Goal: Task Accomplishment & Management: Complete application form

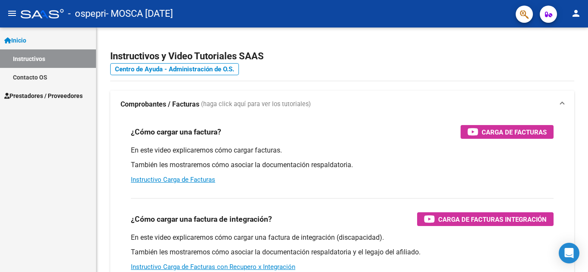
click at [48, 96] on span "Prestadores / Proveedores" at bounding box center [43, 95] width 78 height 9
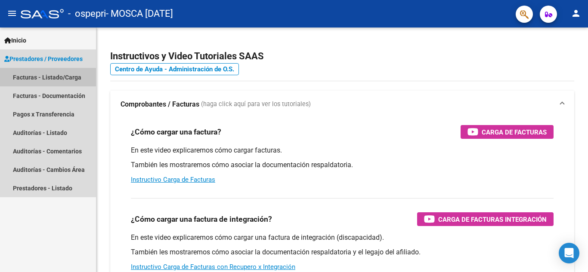
click at [57, 78] on link "Facturas - Listado/Carga" at bounding box center [48, 77] width 96 height 18
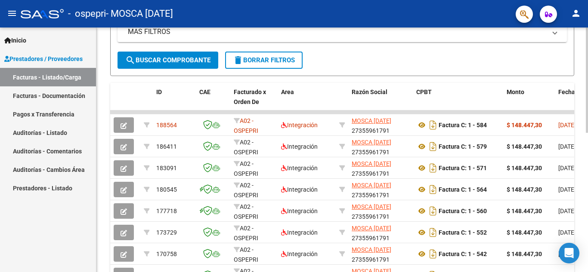
scroll to position [207, 0]
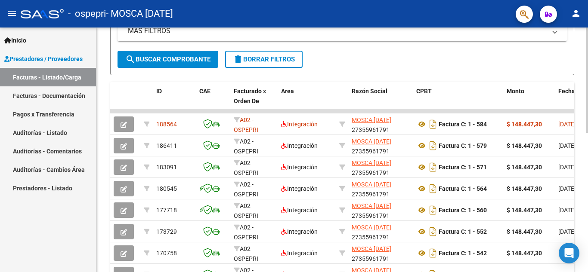
click at [581, 166] on div at bounding box center [586, 171] width 2 height 105
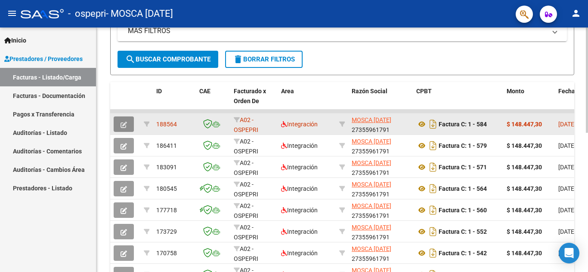
click at [124, 122] on icon "button" at bounding box center [123, 125] width 6 height 6
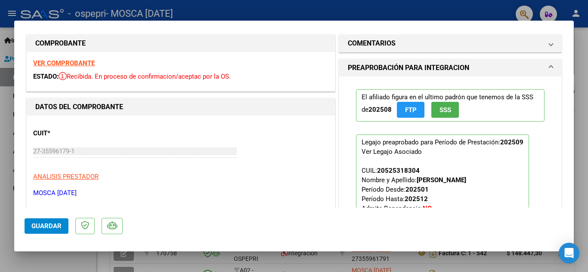
scroll to position [0, 0]
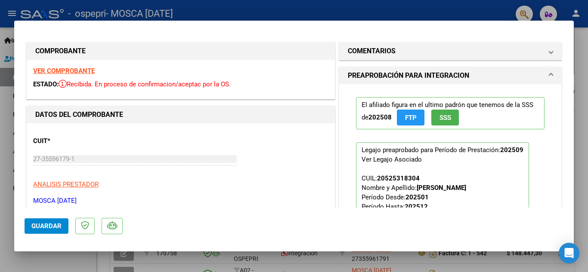
click at [457, 7] on div at bounding box center [294, 136] width 588 height 272
type input "$ 0,00"
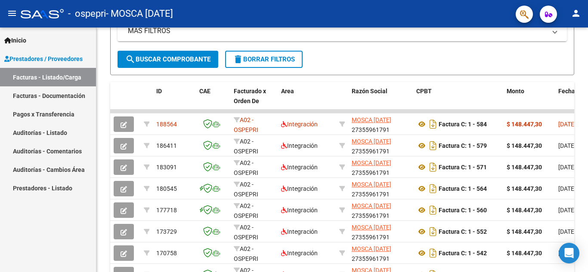
scroll to position [207, 0]
click at [70, 147] on link "Auditorías - Comentarios" at bounding box center [48, 151] width 96 height 18
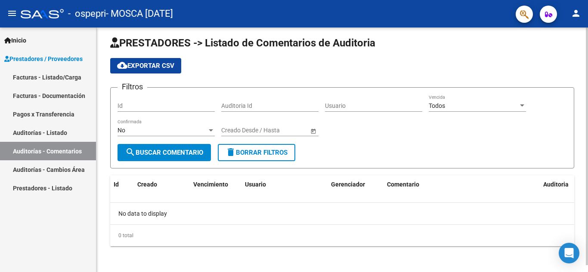
scroll to position [7, 0]
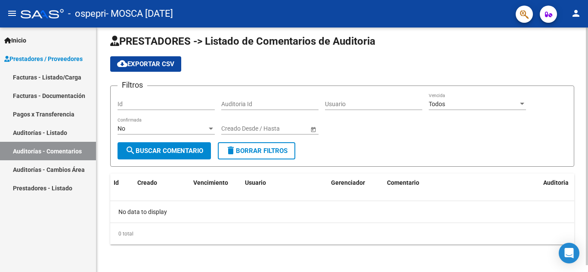
click at [581, 141] on div at bounding box center [586, 153] width 2 height 238
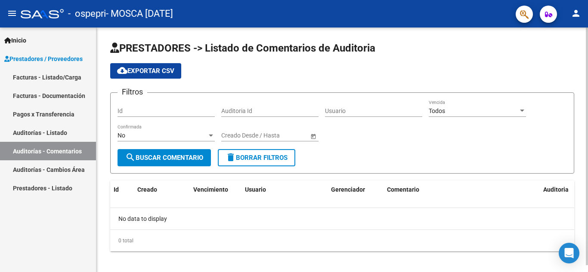
click at [581, 92] on div at bounding box center [586, 147] width 2 height 238
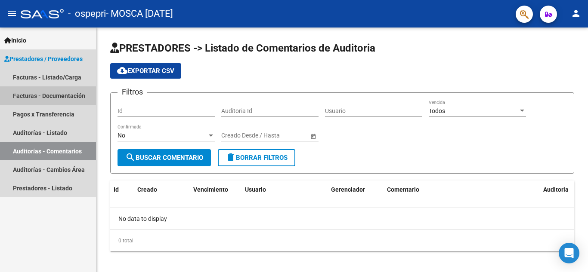
click at [67, 90] on link "Facturas - Documentación" at bounding box center [48, 95] width 96 height 18
